Goal: Navigation & Orientation: Find specific page/section

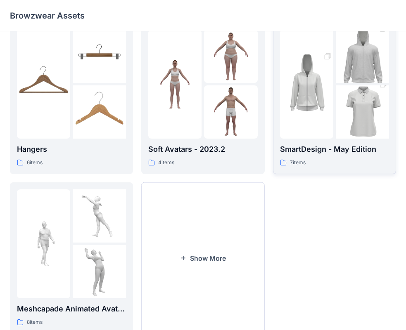
scroll to position [164, 0]
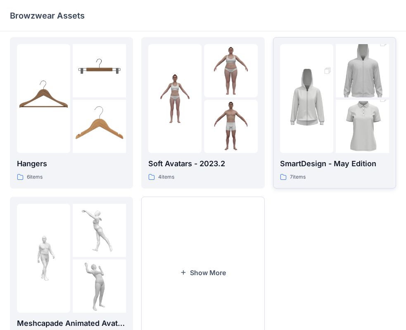
click at [333, 121] on img at bounding box center [306, 99] width 53 height 80
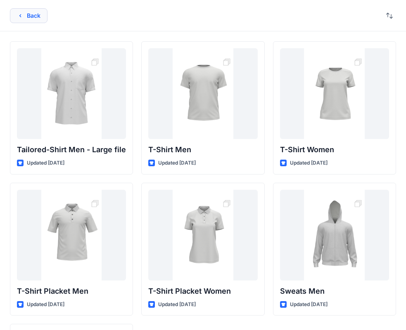
click at [38, 11] on button "Back" at bounding box center [29, 15] width 38 height 15
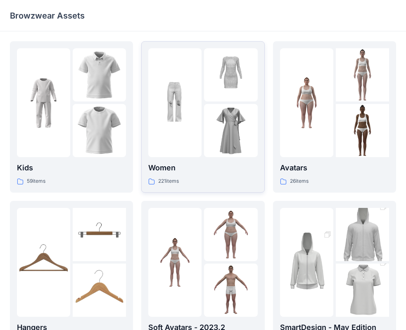
click at [173, 98] on img at bounding box center [174, 102] width 53 height 53
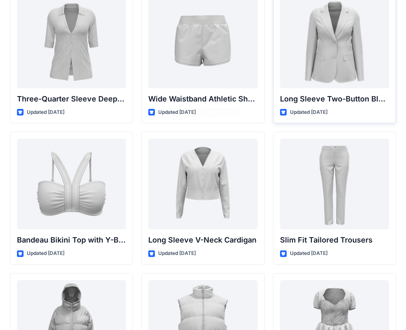
scroll to position [762, 0]
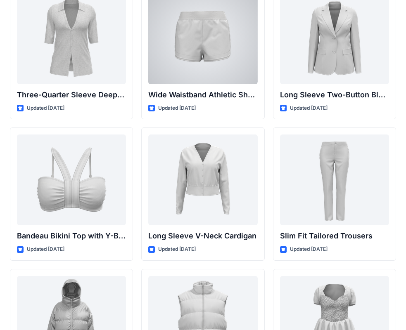
click at [204, 57] on div at bounding box center [202, 38] width 109 height 91
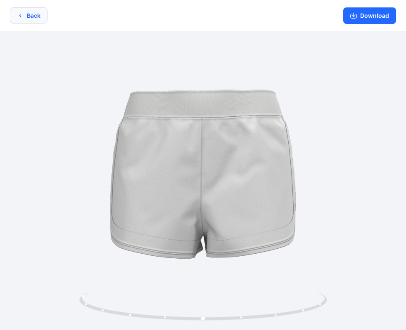
click at [36, 17] on button "Back" at bounding box center [29, 15] width 38 height 16
